Goal: Transaction & Acquisition: Purchase product/service

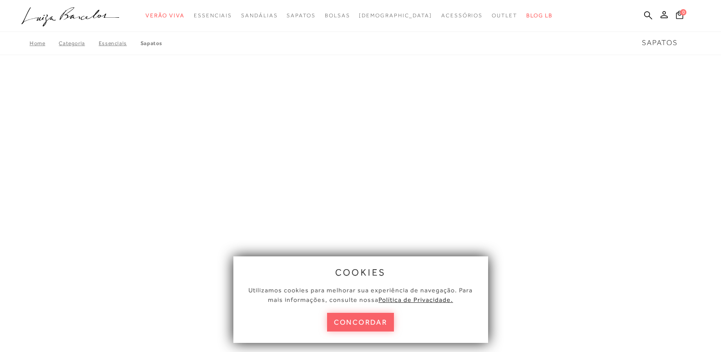
click at [365, 322] on button "concordar" at bounding box center [360, 321] width 67 height 19
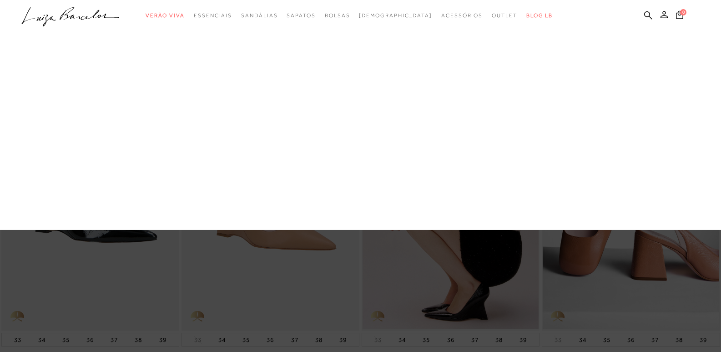
click at [0, 0] on link "[DEMOGRAPHIC_DATA]" at bounding box center [0, 0] width 0 height 0
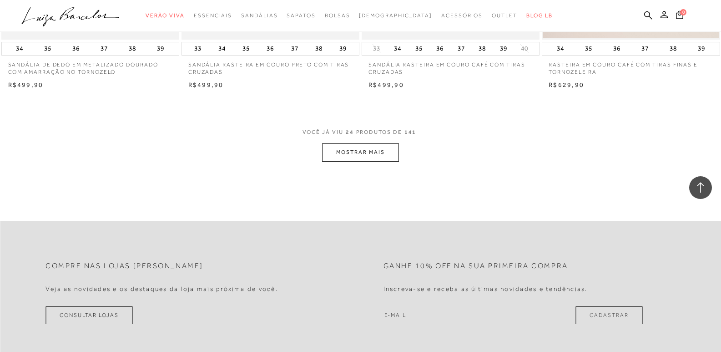
scroll to position [2001, 0]
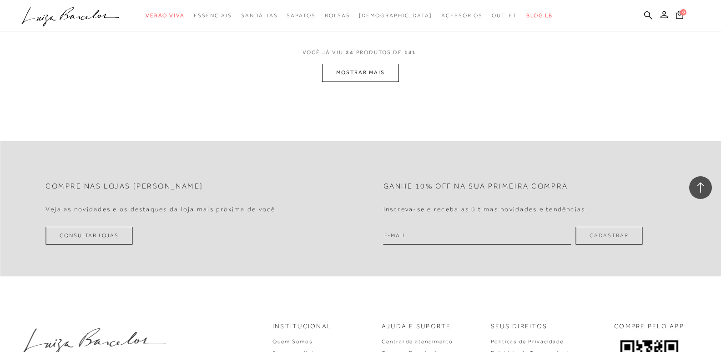
click at [362, 71] on button "MOSTRAR MAIS" at bounding box center [360, 73] width 76 height 18
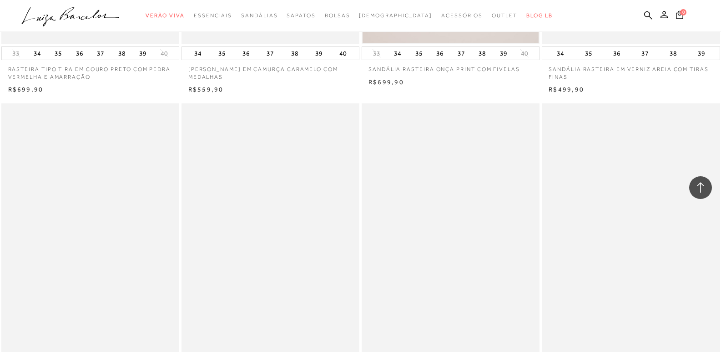
scroll to position [3774, 0]
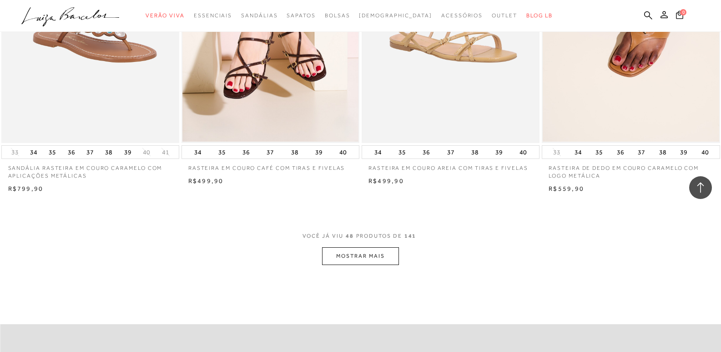
click at [353, 258] on button "MOSTRAR MAIS" at bounding box center [360, 256] width 76 height 18
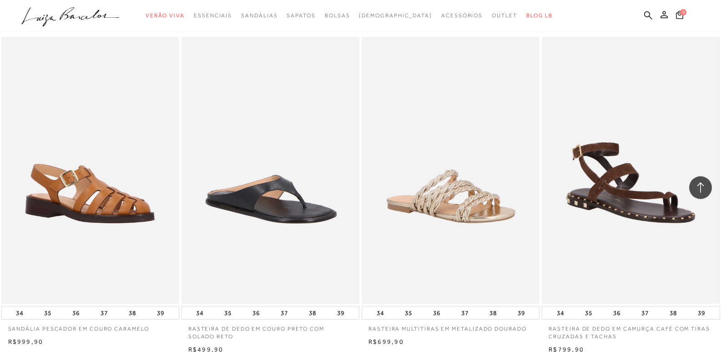
scroll to position [5866, 0]
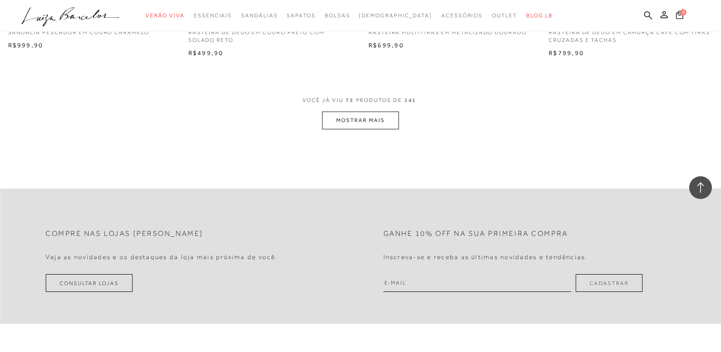
click at [345, 124] on button "MOSTRAR MAIS" at bounding box center [360, 120] width 76 height 18
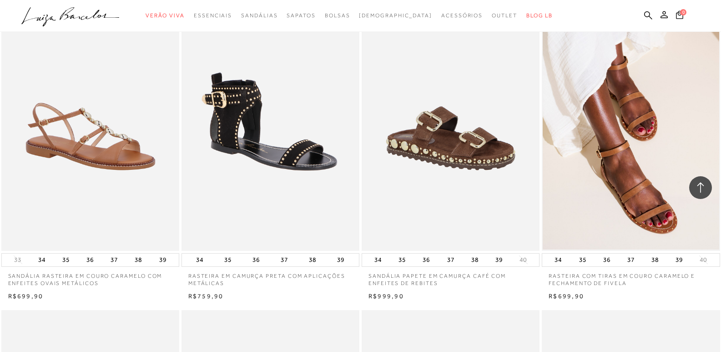
click at [458, 160] on img at bounding box center [450, 117] width 177 height 267
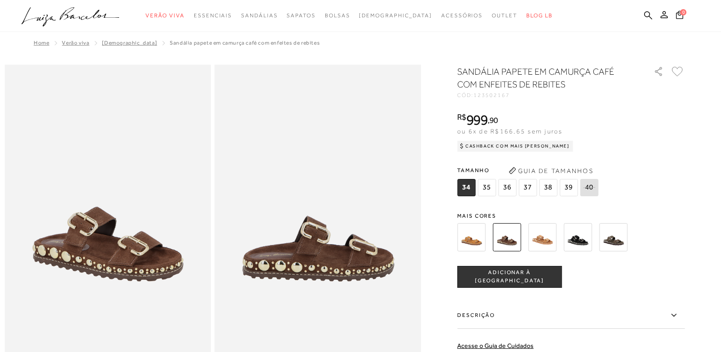
scroll to position [0, 0]
click at [548, 239] on img at bounding box center [542, 237] width 28 height 28
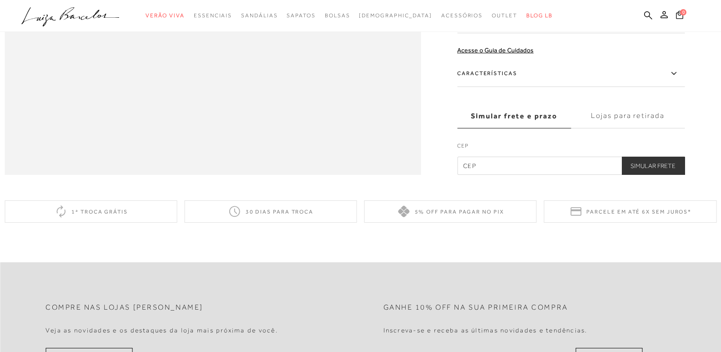
scroll to position [136, 0]
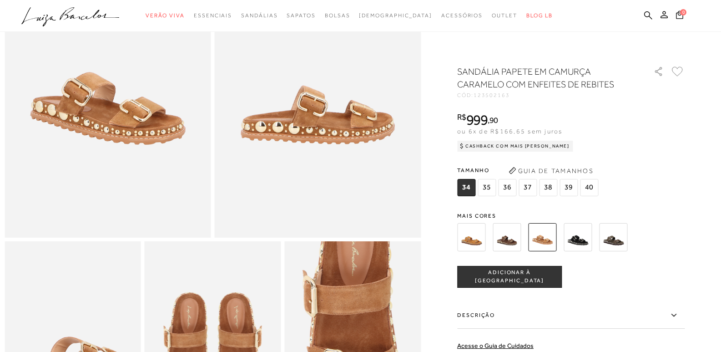
click at [573, 186] on span "39" at bounding box center [568, 187] width 18 height 17
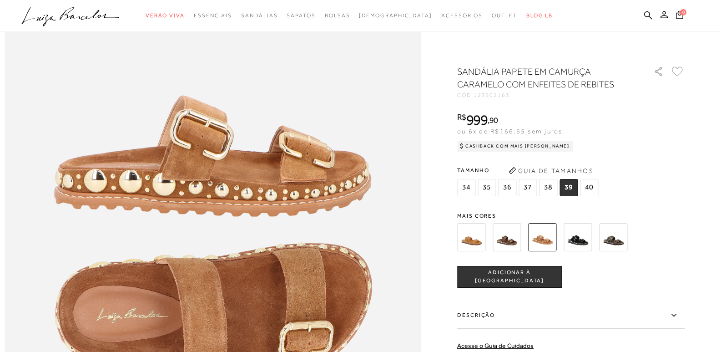
scroll to position [728, 0]
